Goal: Information Seeking & Learning: Check status

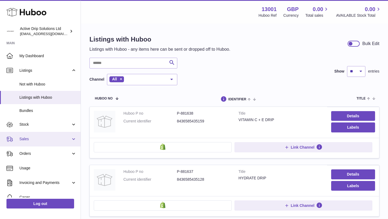
click at [53, 137] on span "Sales" at bounding box center [44, 138] width 51 height 5
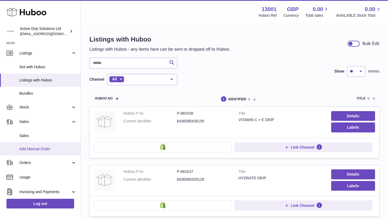
scroll to position [18, 0]
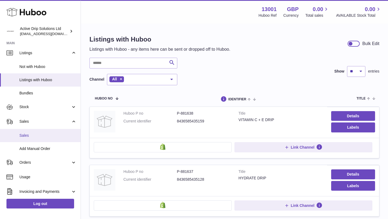
click at [53, 135] on span "Sales" at bounding box center [47, 135] width 57 height 5
click at [42, 134] on span "Sales" at bounding box center [47, 135] width 57 height 5
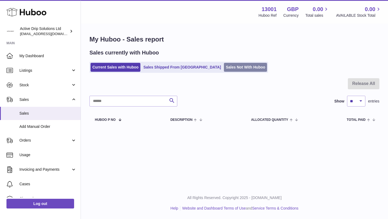
click at [224, 66] on link "Sales Not With Huboo" at bounding box center [245, 67] width 43 height 9
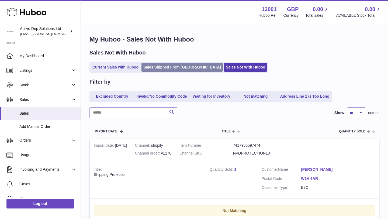
click at [163, 65] on link "Sales Shipped From [GEOGRAPHIC_DATA]" at bounding box center [182, 67] width 81 height 9
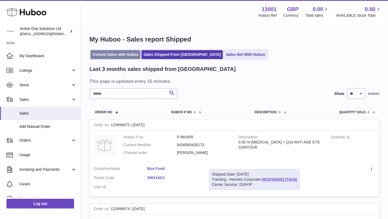
click at [121, 54] on link "Current Sales with Huboo" at bounding box center [116, 54] width 50 height 9
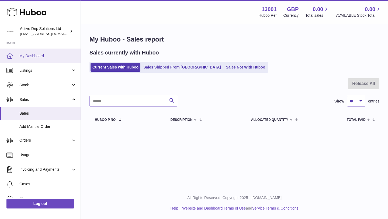
click at [52, 50] on link "My Dashboard" at bounding box center [40, 56] width 81 height 15
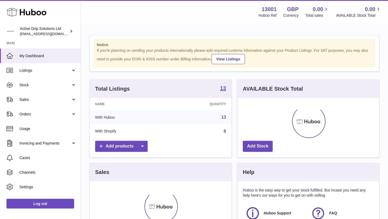
click at [50, 55] on span "My Dashboard" at bounding box center [47, 55] width 57 height 5
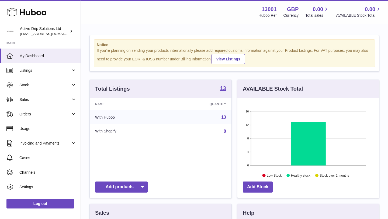
scroll to position [84, 142]
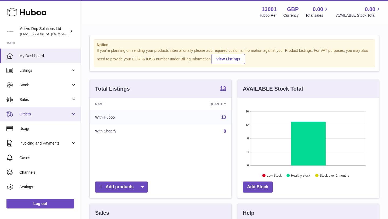
scroll to position [84, 142]
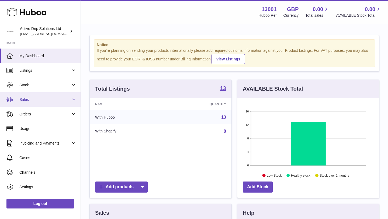
click at [48, 98] on span "Sales" at bounding box center [44, 99] width 51 height 5
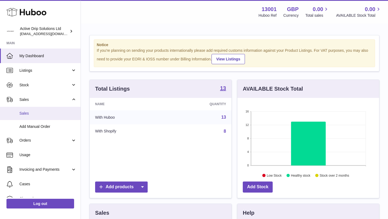
click at [43, 115] on span "Sales" at bounding box center [47, 113] width 57 height 5
